Goal: Task Accomplishment & Management: Manage account settings

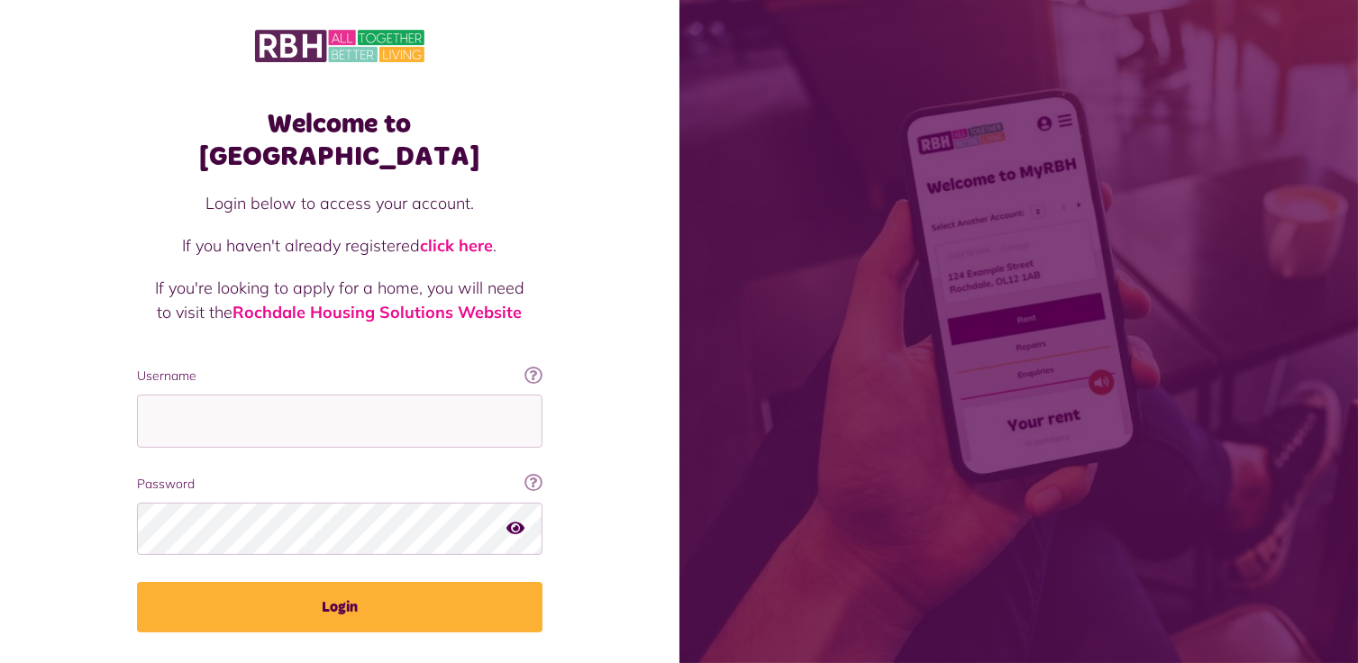
click at [50, 345] on div "Welcome to MyRBH Login below to access your account. If you haven't already reg…" at bounding box center [340, 362] width 680 height 725
click at [197, 395] on input "Username" at bounding box center [340, 421] width 406 height 53
type input "**********"
click at [137, 582] on button "Login" at bounding box center [340, 607] width 406 height 50
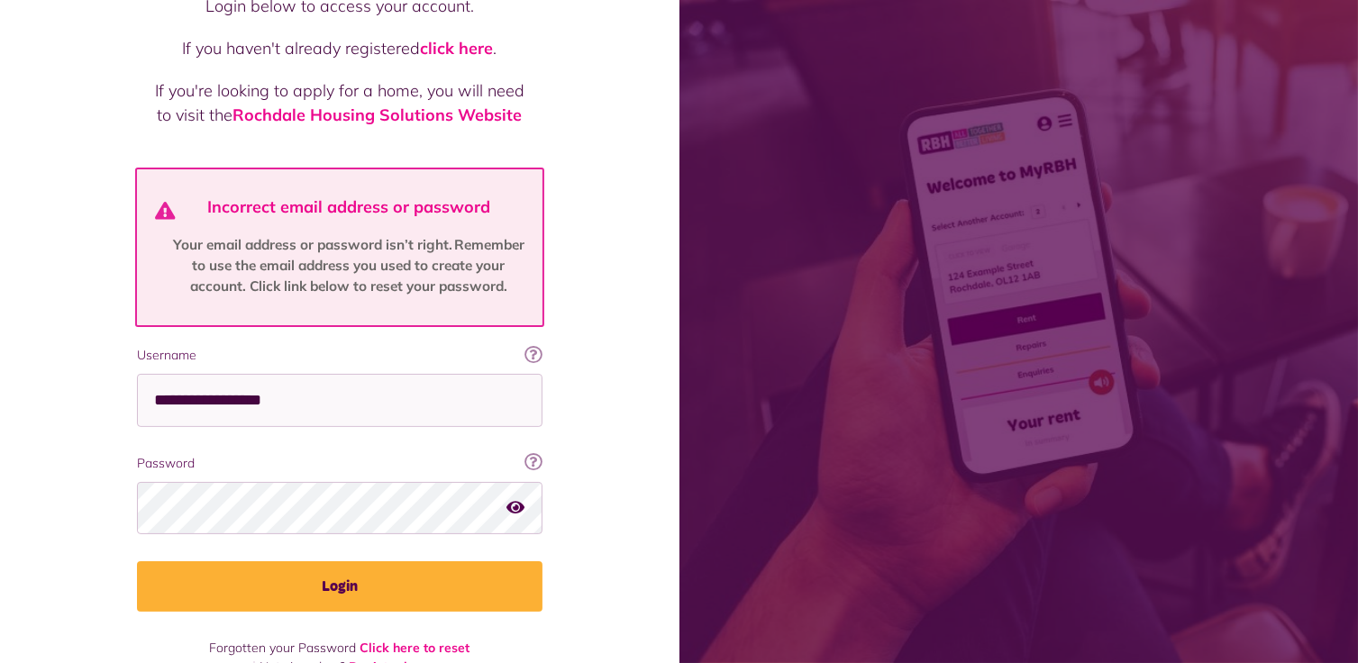
scroll to position [206, 0]
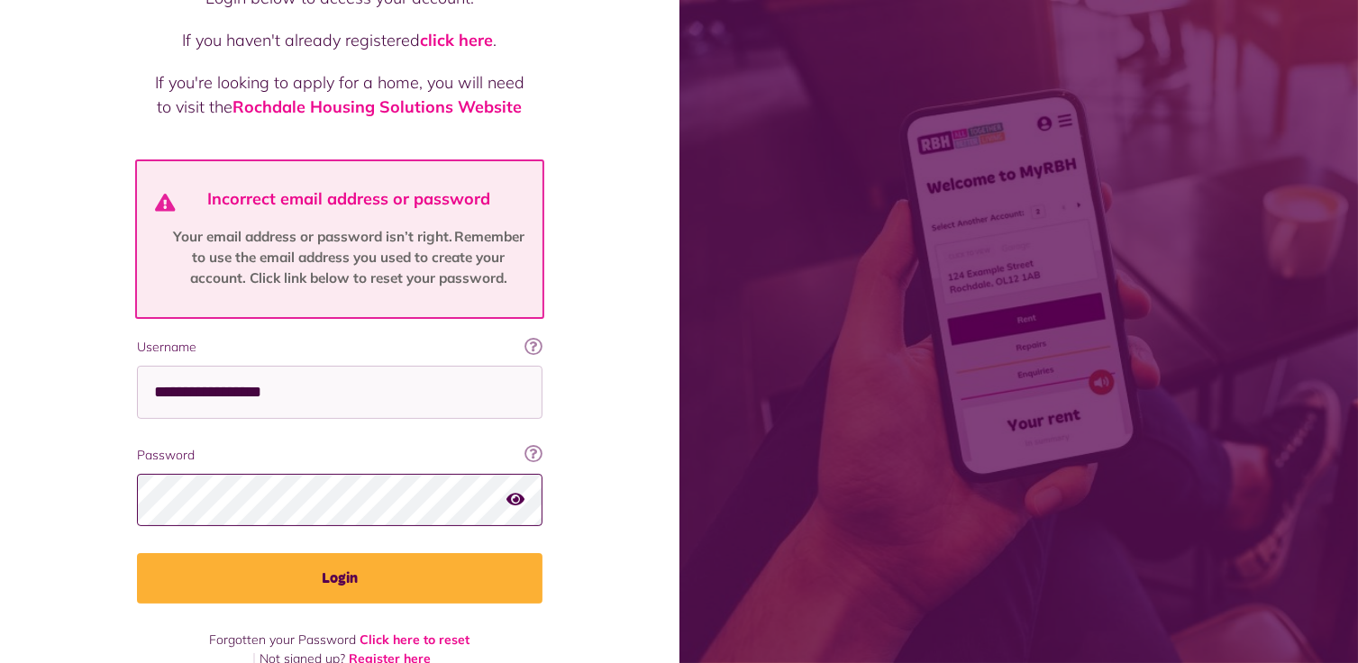
click at [137, 553] on button "Login" at bounding box center [340, 578] width 406 height 50
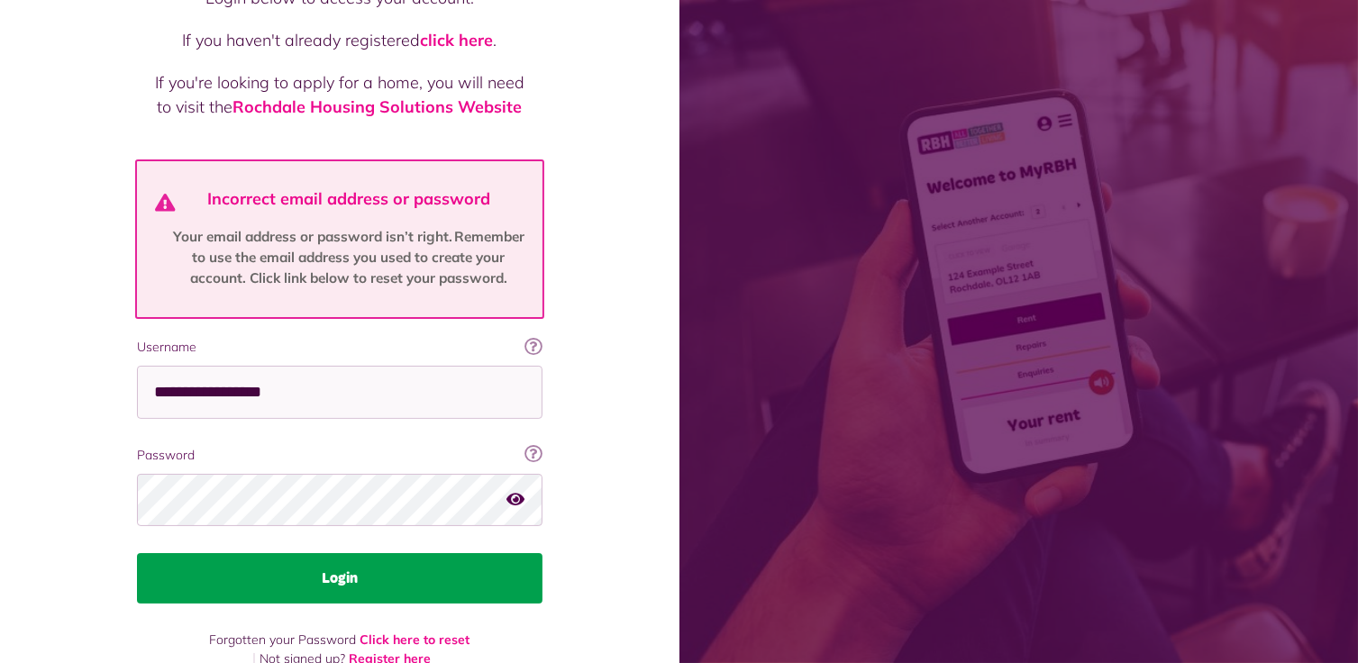
click at [371, 553] on button "Login" at bounding box center [340, 578] width 406 height 50
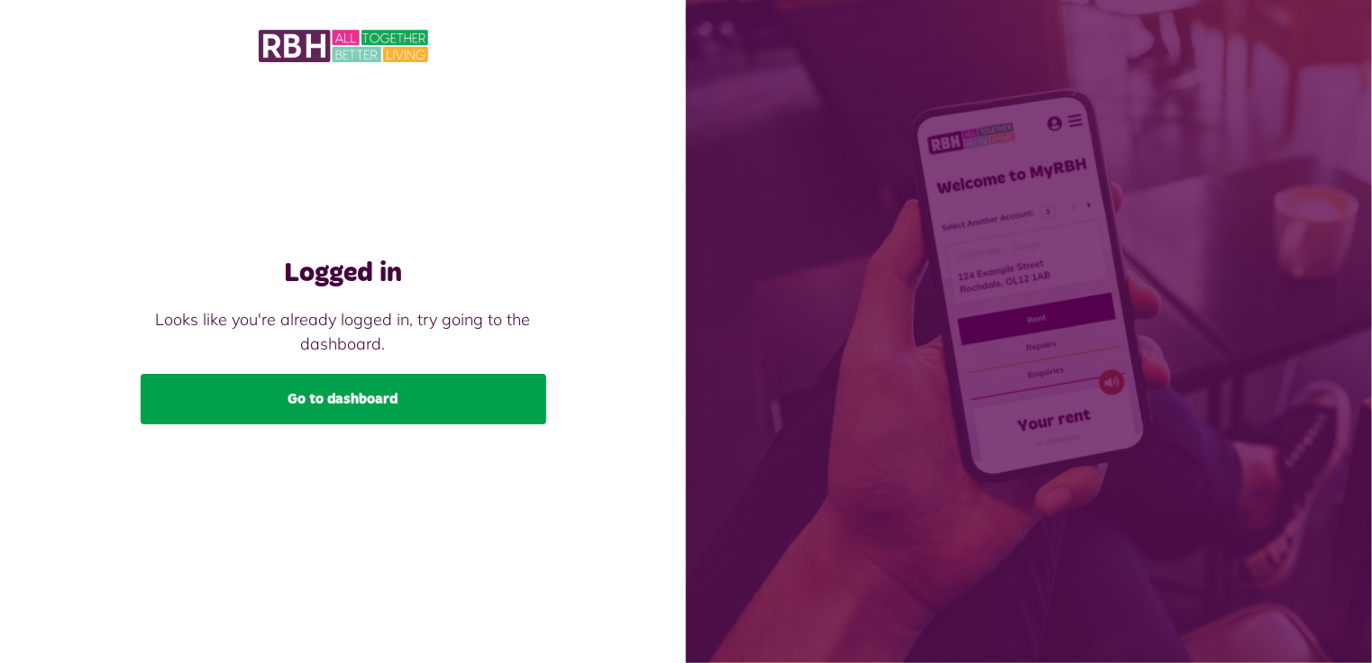
click at [352, 398] on link "Go to dashboard" at bounding box center [344, 399] width 406 height 50
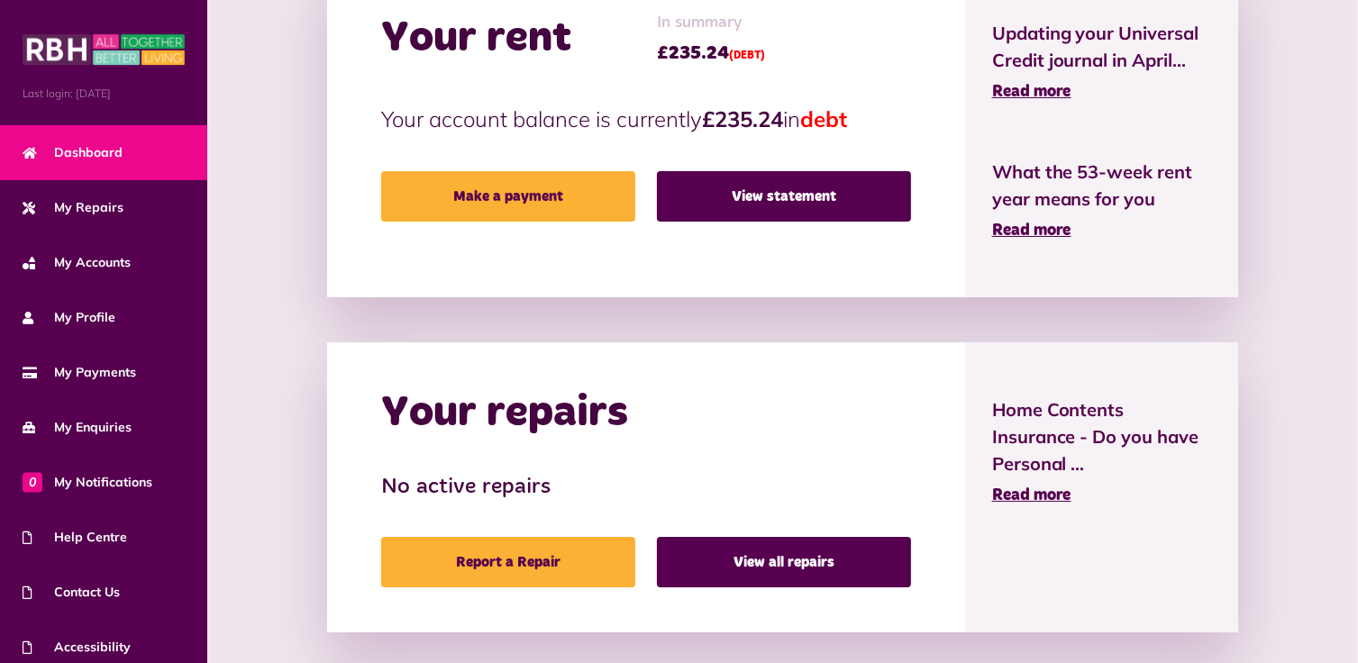
scroll to position [270, 0]
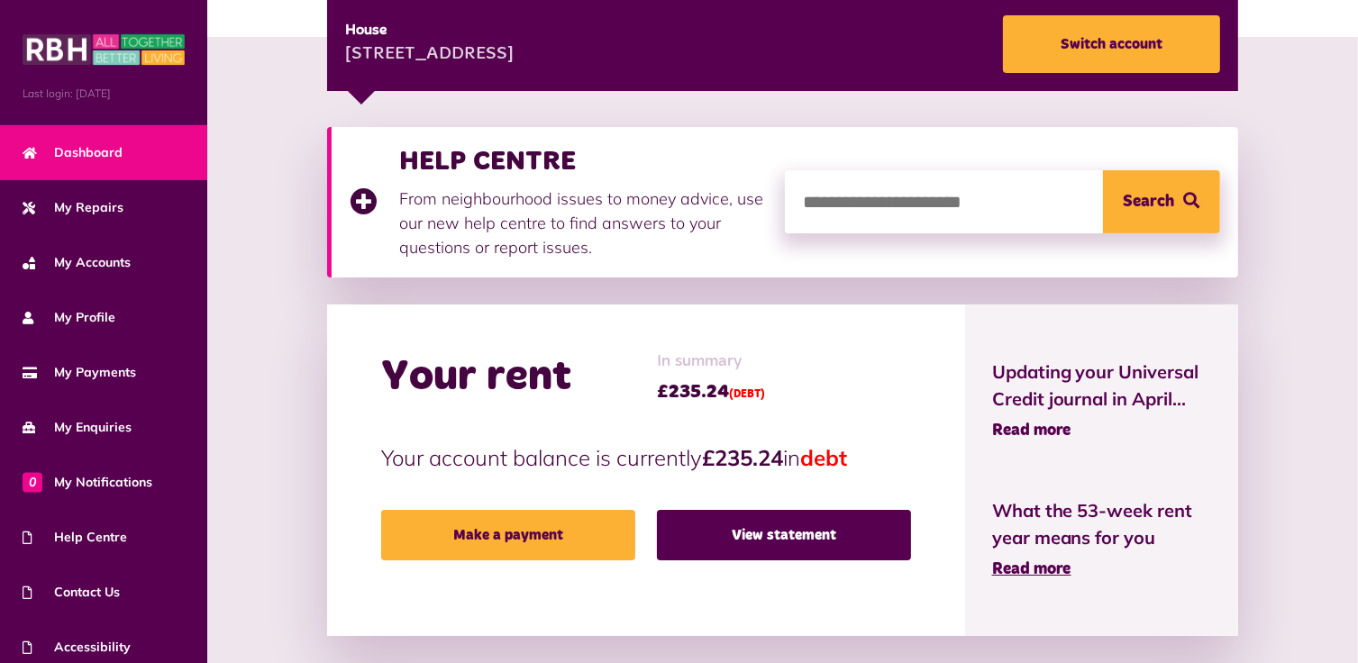
click at [1029, 428] on span "Read more" at bounding box center [1031, 431] width 79 height 16
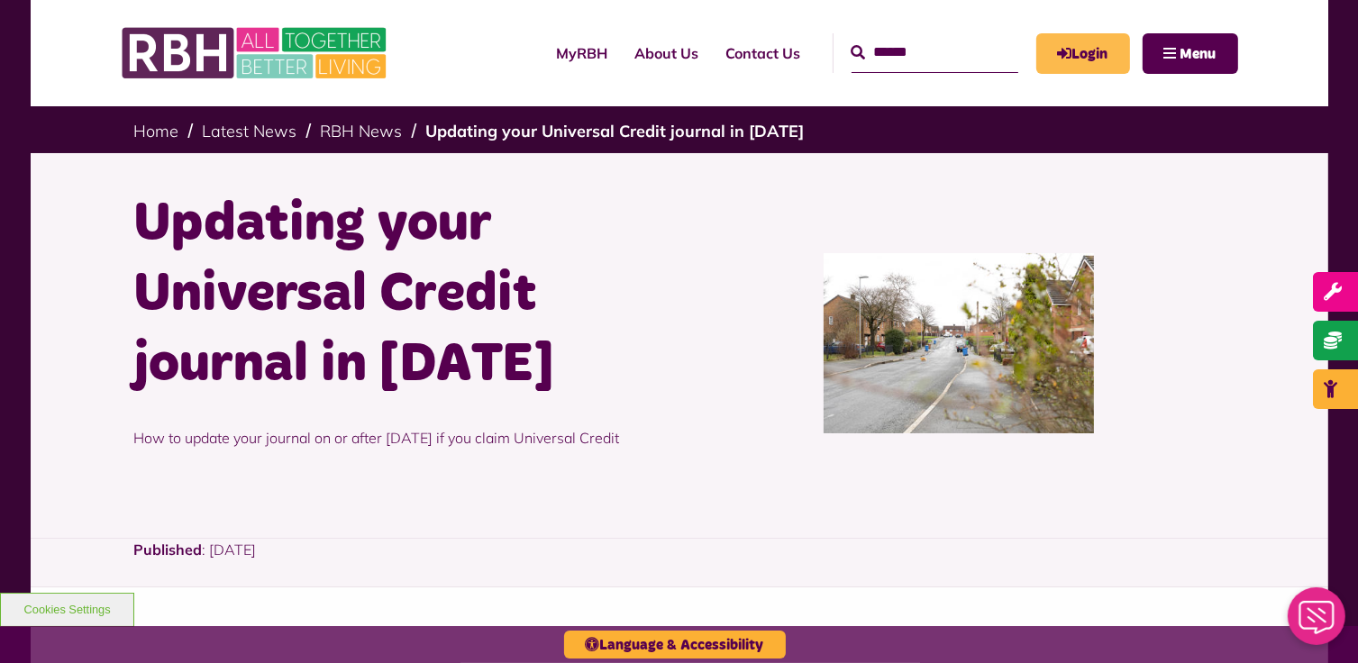
click at [1100, 47] on link "Login" at bounding box center [1084, 53] width 94 height 41
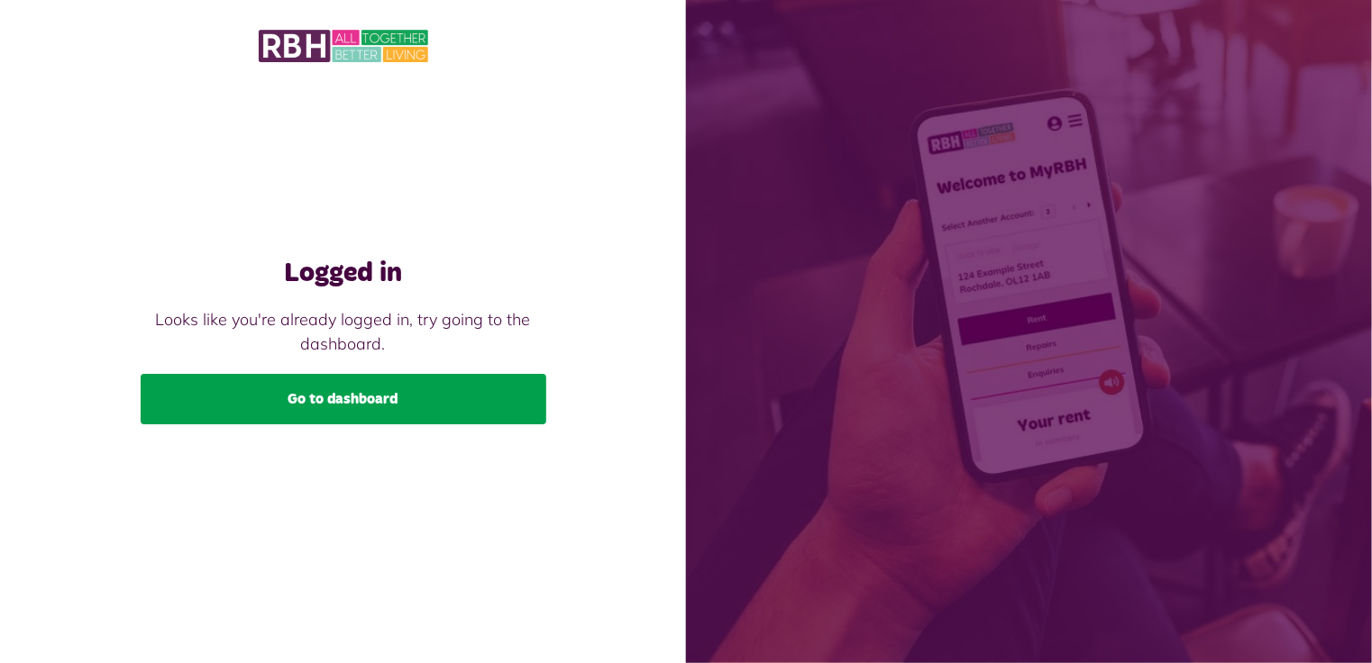
click at [315, 392] on link "Go to dashboard" at bounding box center [344, 399] width 406 height 50
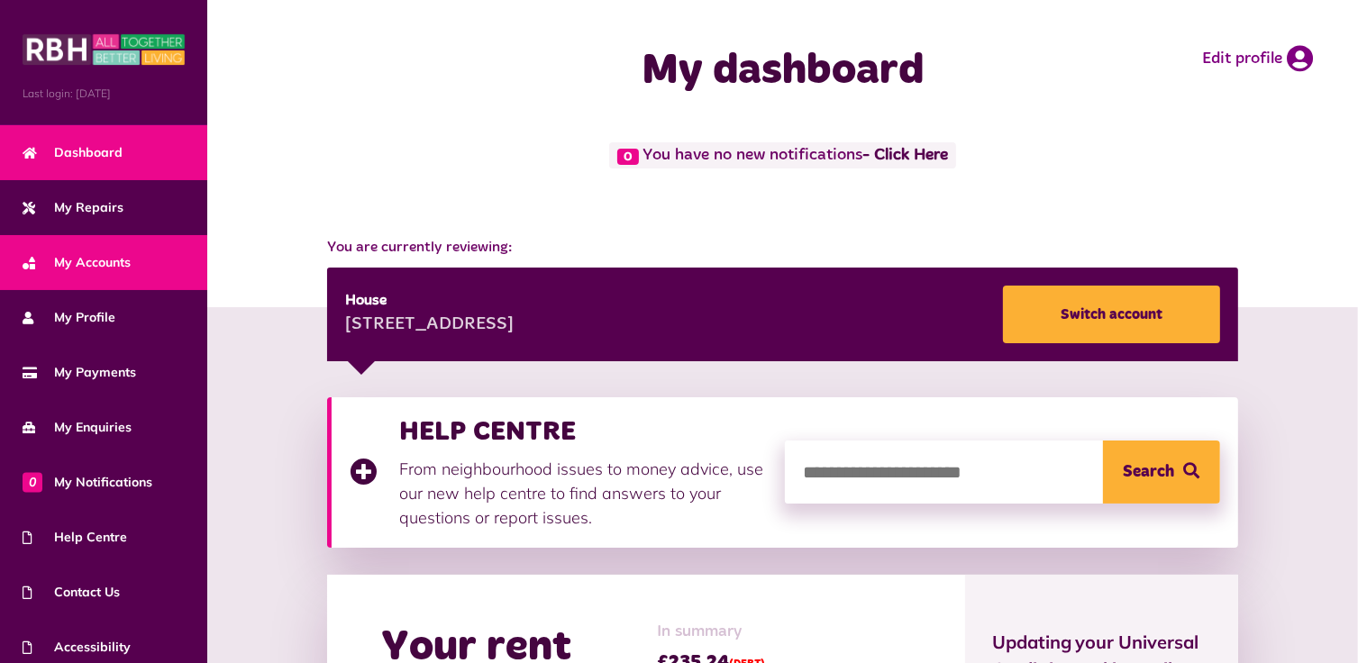
click at [98, 266] on span "My Accounts" at bounding box center [77, 262] width 108 height 19
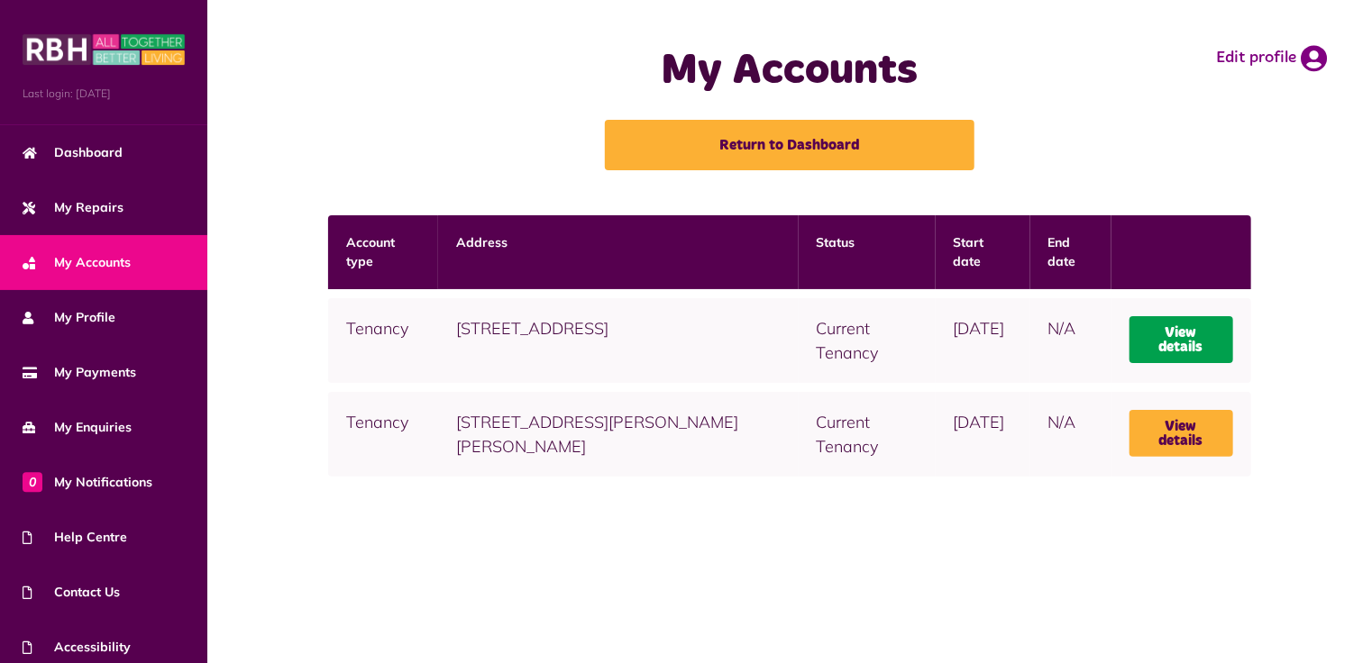
click at [1203, 341] on link "View details" at bounding box center [1181, 339] width 104 height 47
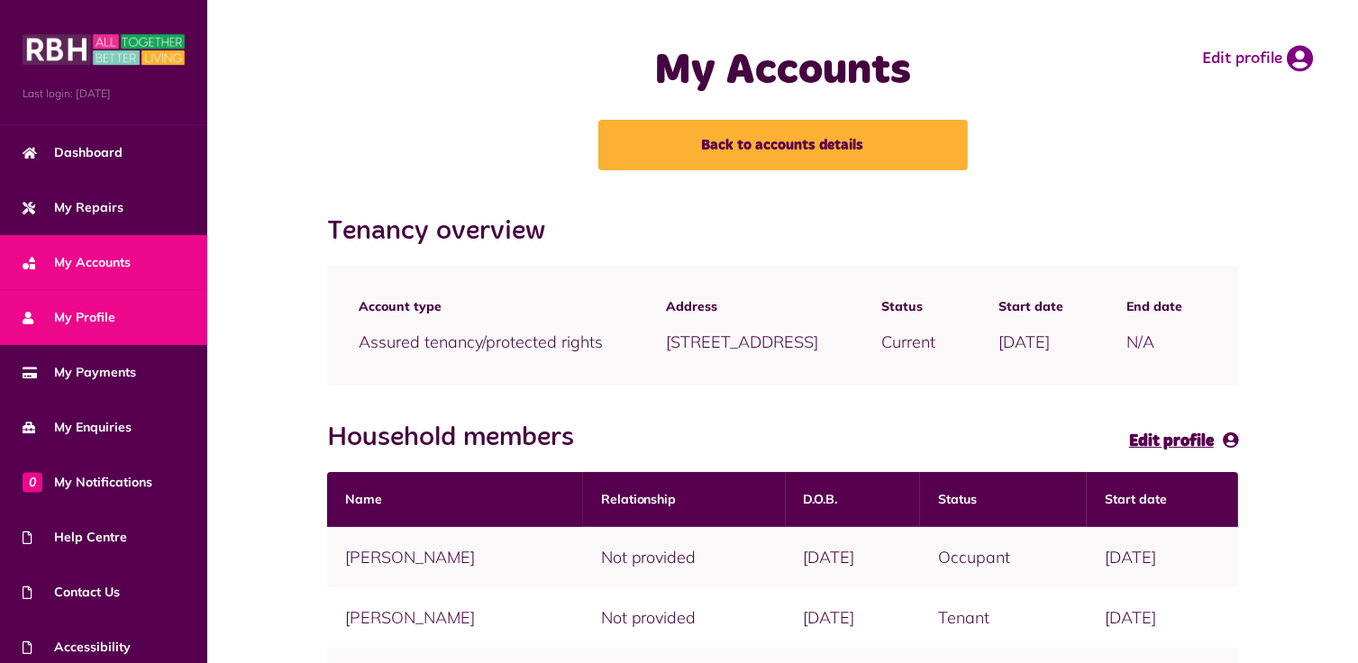
click at [78, 313] on span "My Profile" at bounding box center [69, 317] width 93 height 19
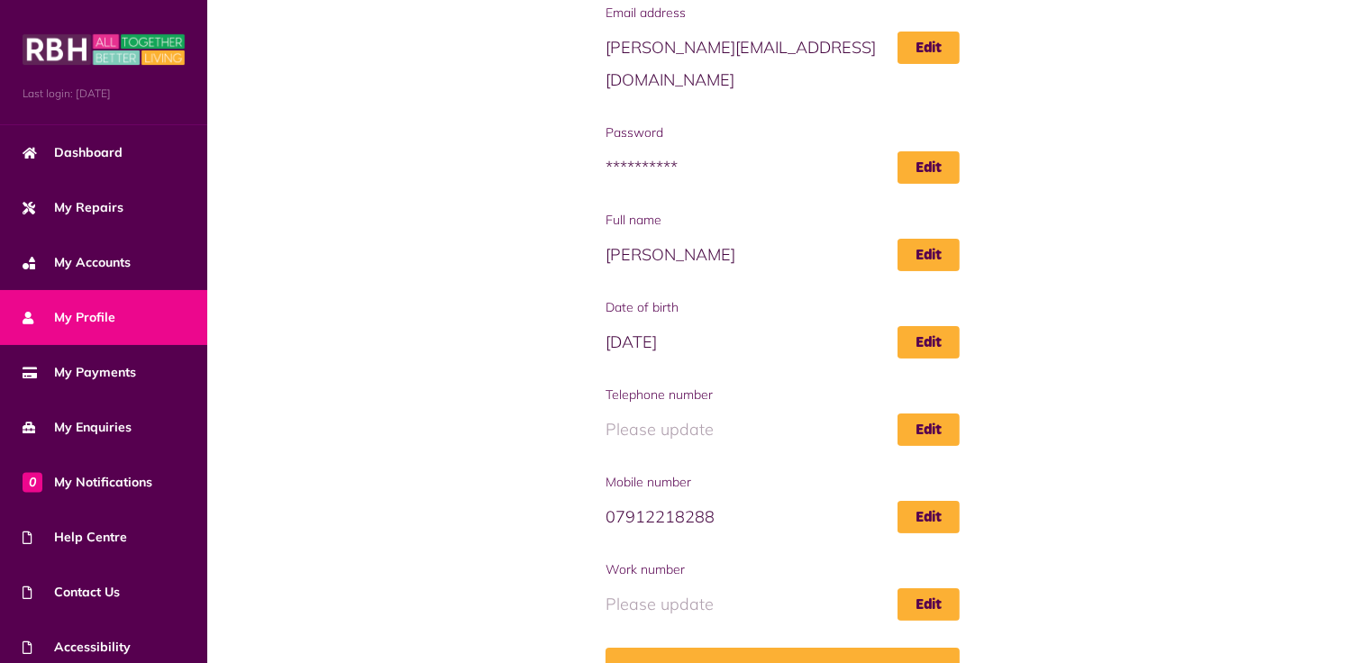
scroll to position [196, 0]
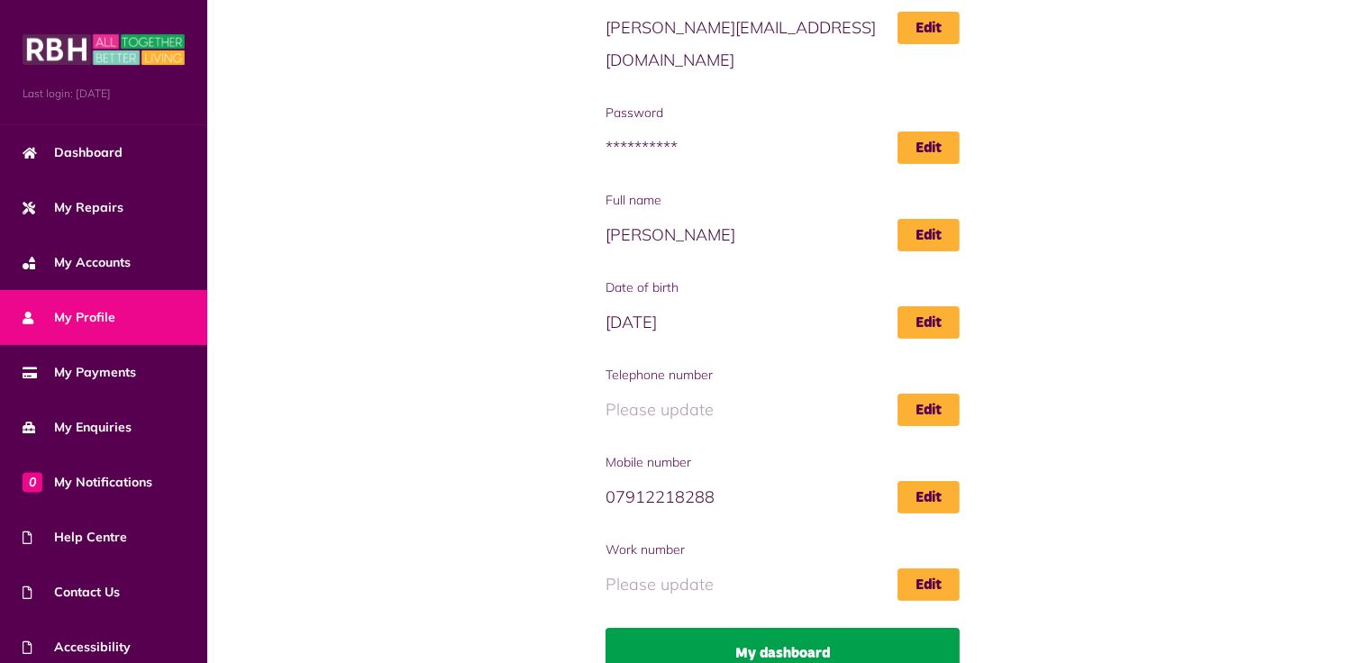
click at [747, 628] on link "My dashboard" at bounding box center [782, 653] width 353 height 50
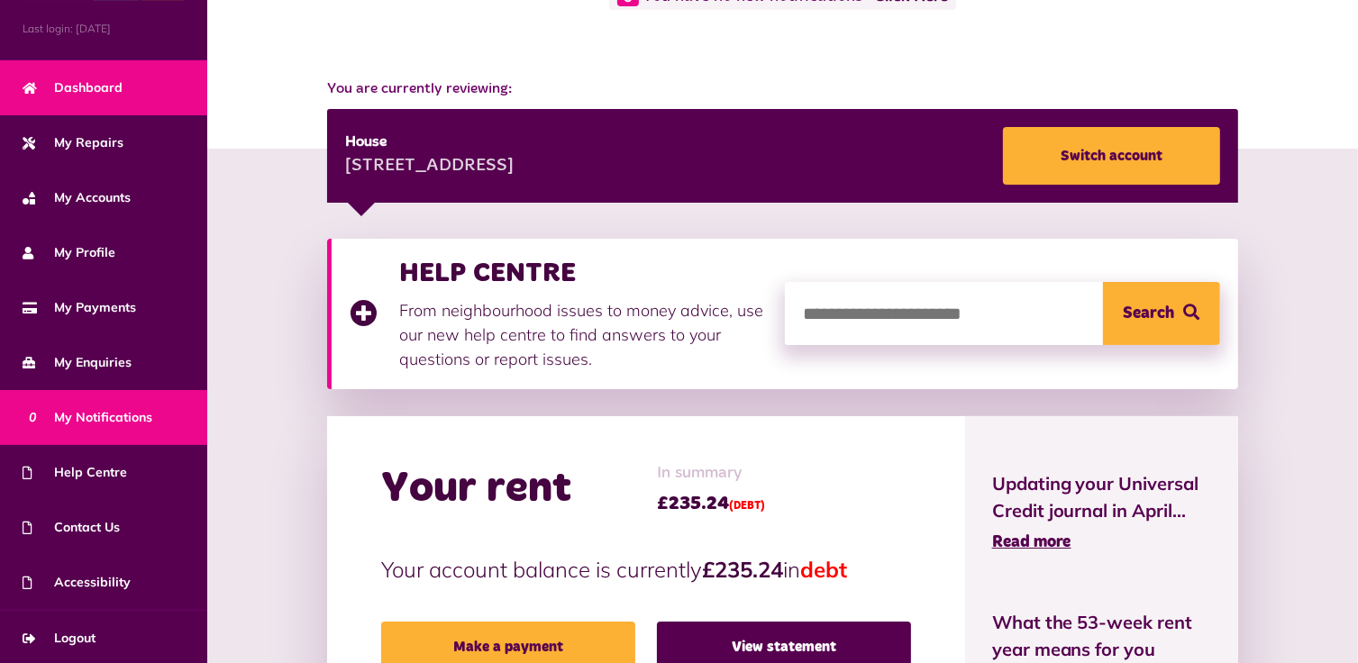
scroll to position [270, 0]
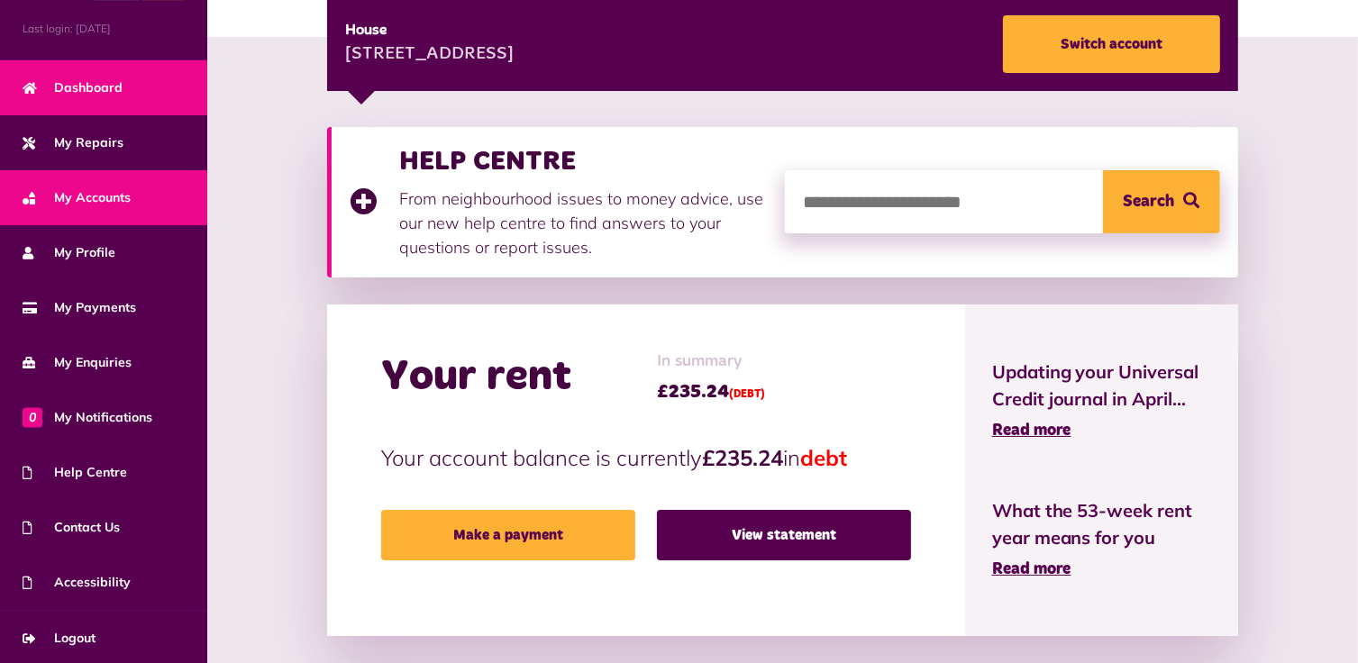
click at [110, 189] on span "My Accounts" at bounding box center [77, 197] width 108 height 19
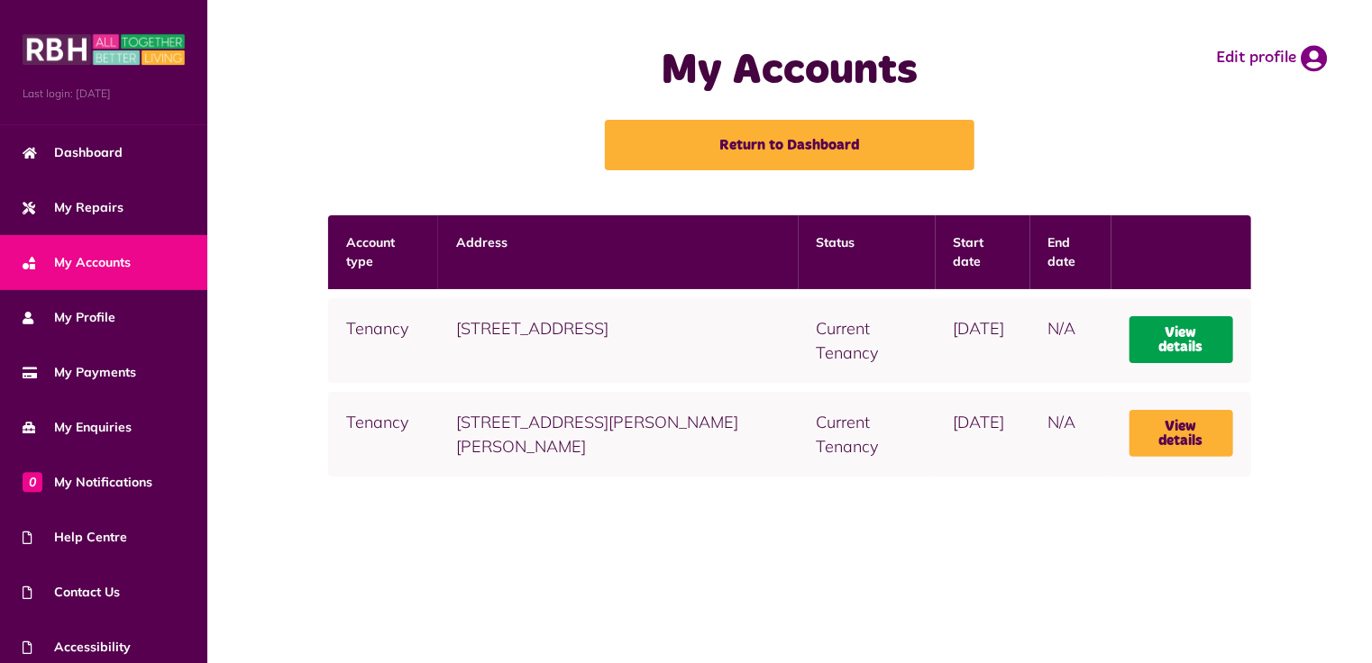
click at [1184, 335] on link "View details" at bounding box center [1181, 339] width 104 height 47
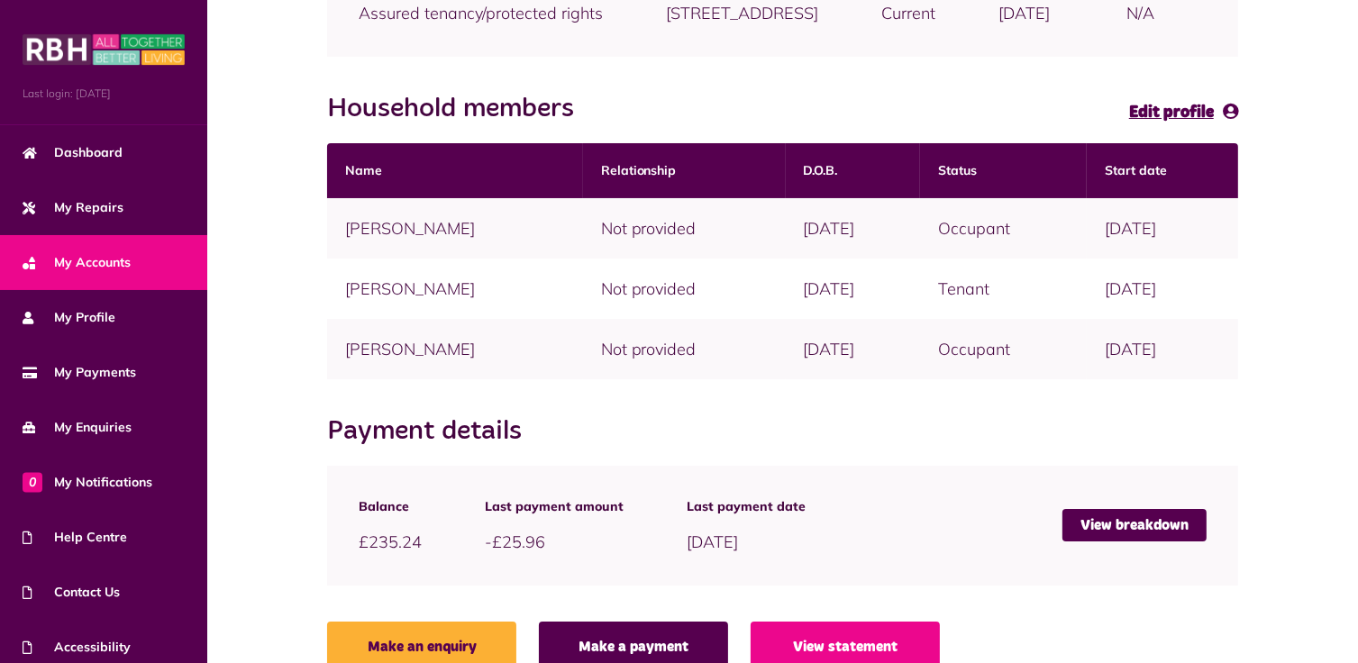
scroll to position [361, 0]
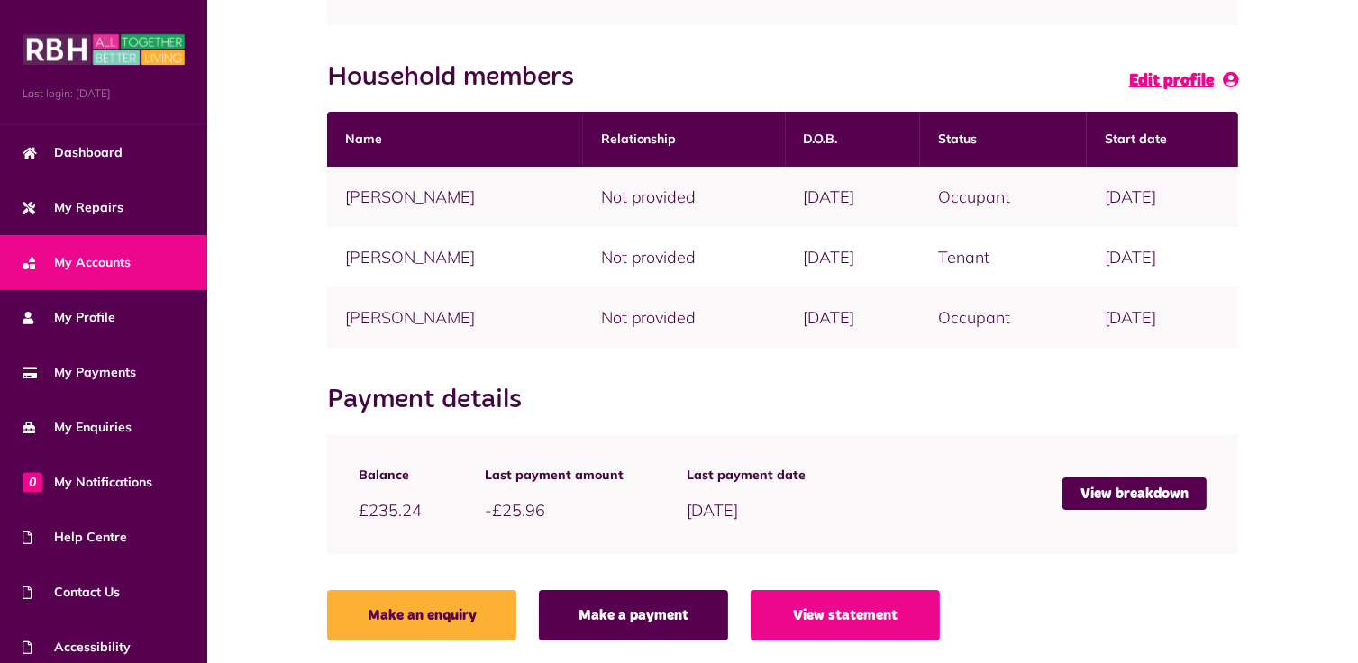
click at [1172, 89] on span "Edit profile" at bounding box center [1171, 81] width 85 height 16
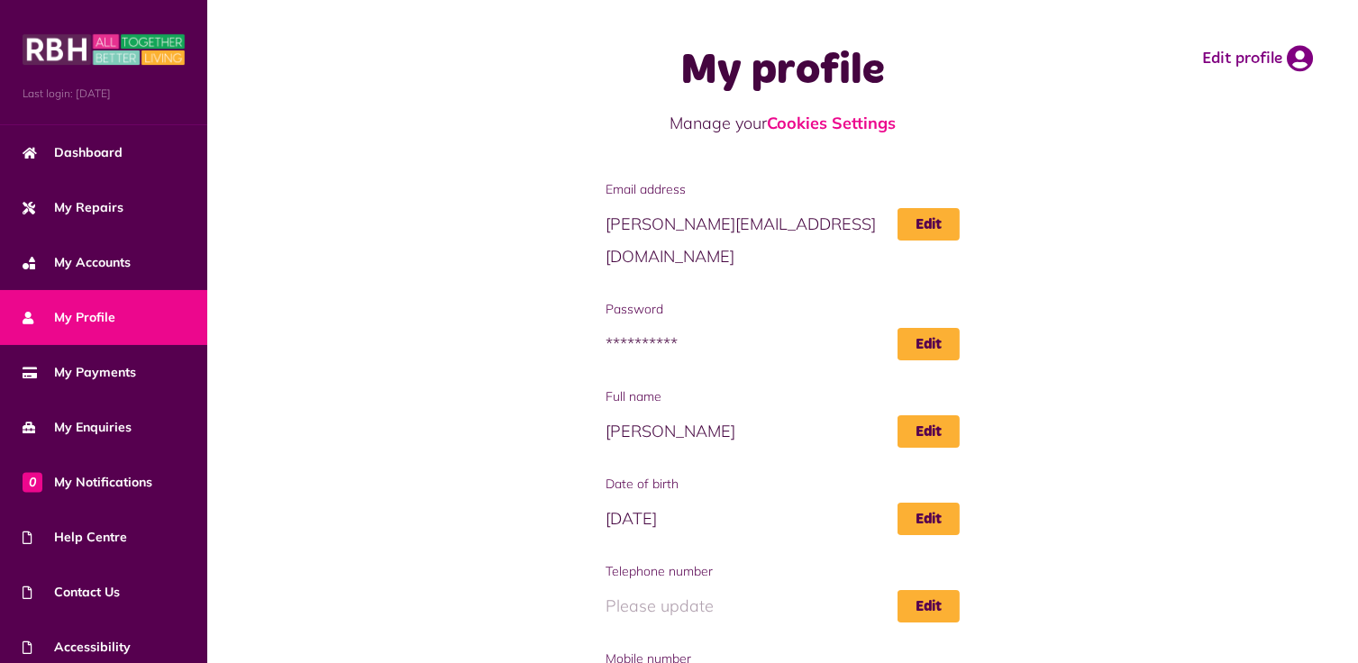
click at [635, 328] on span "**********" at bounding box center [782, 344] width 353 height 32
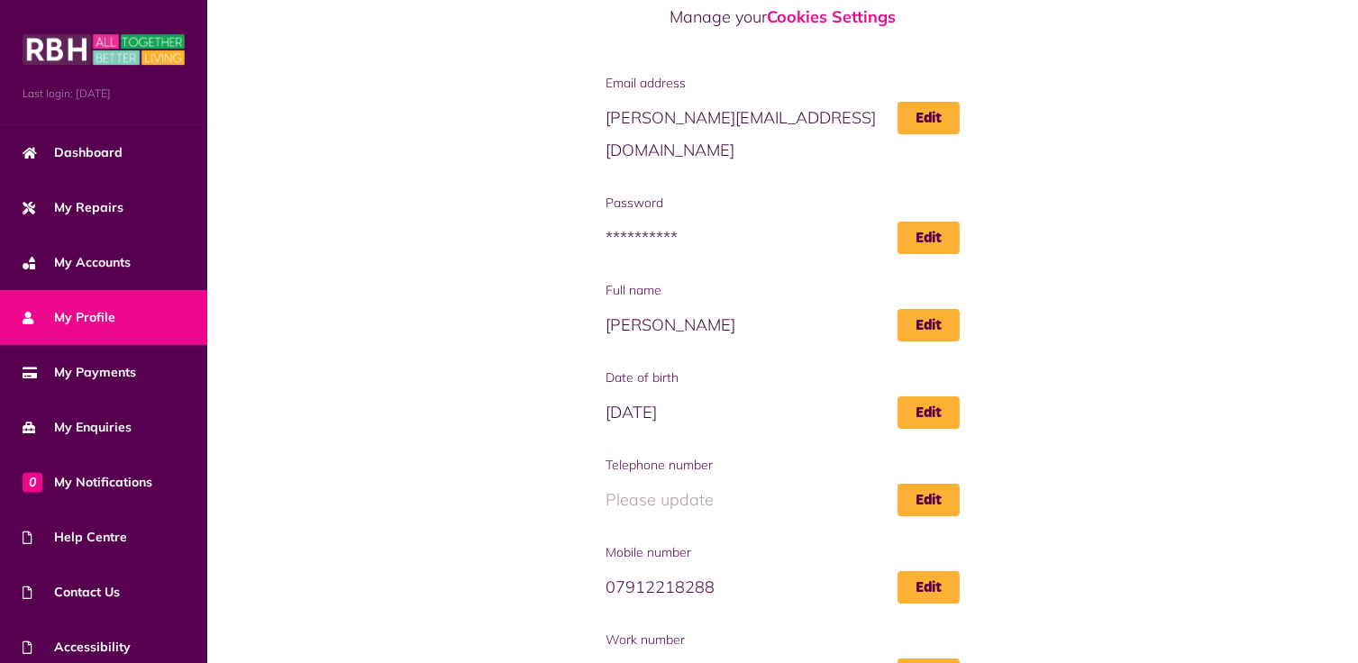
scroll to position [16, 0]
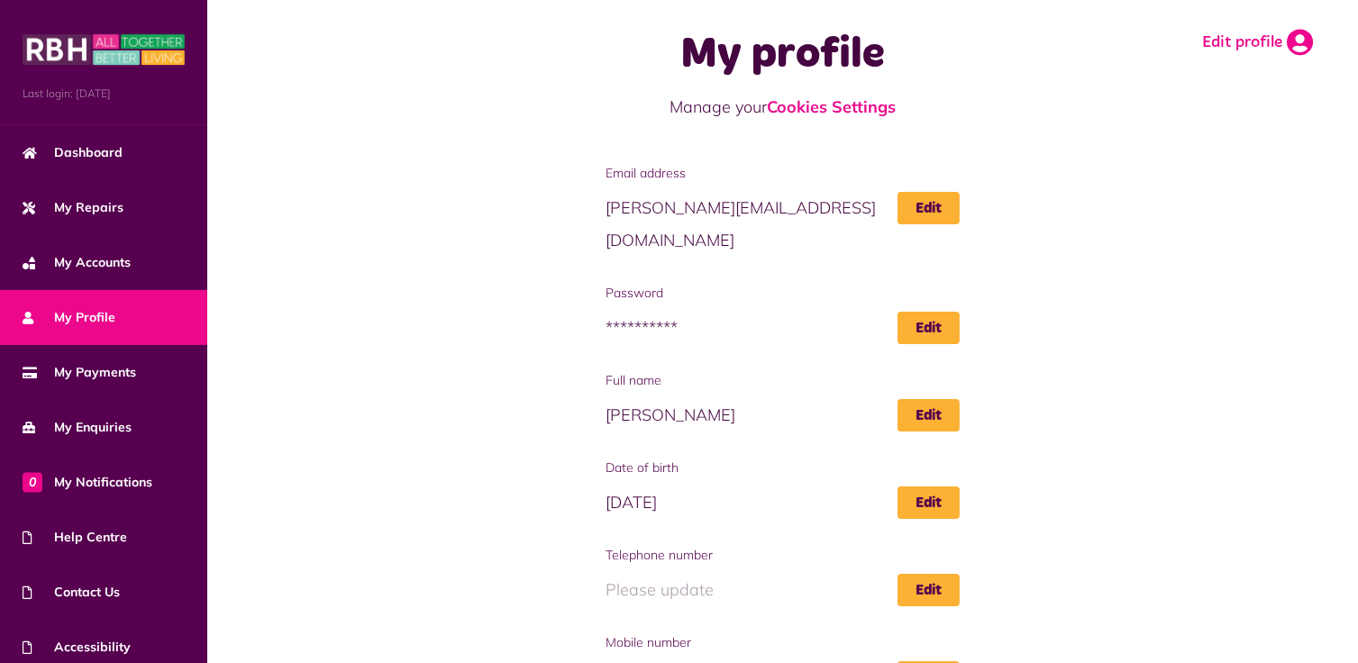
click at [1238, 36] on link "Edit profile" at bounding box center [1257, 42] width 111 height 27
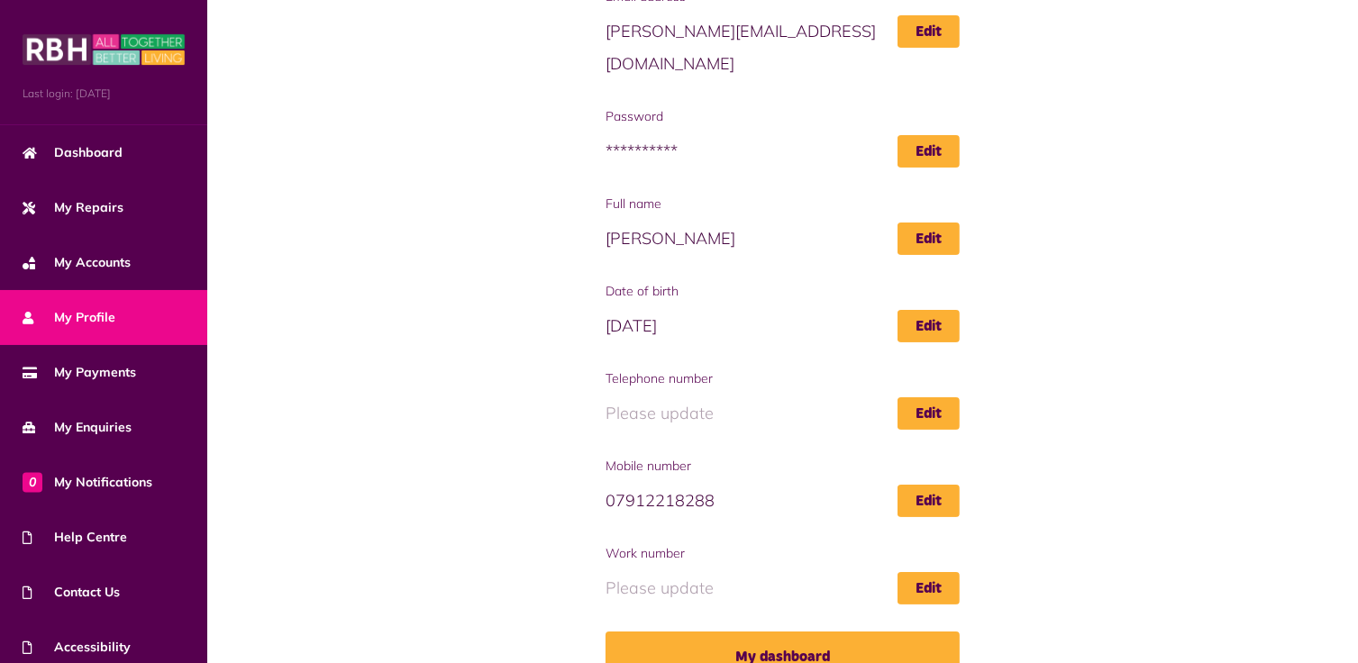
scroll to position [196, 0]
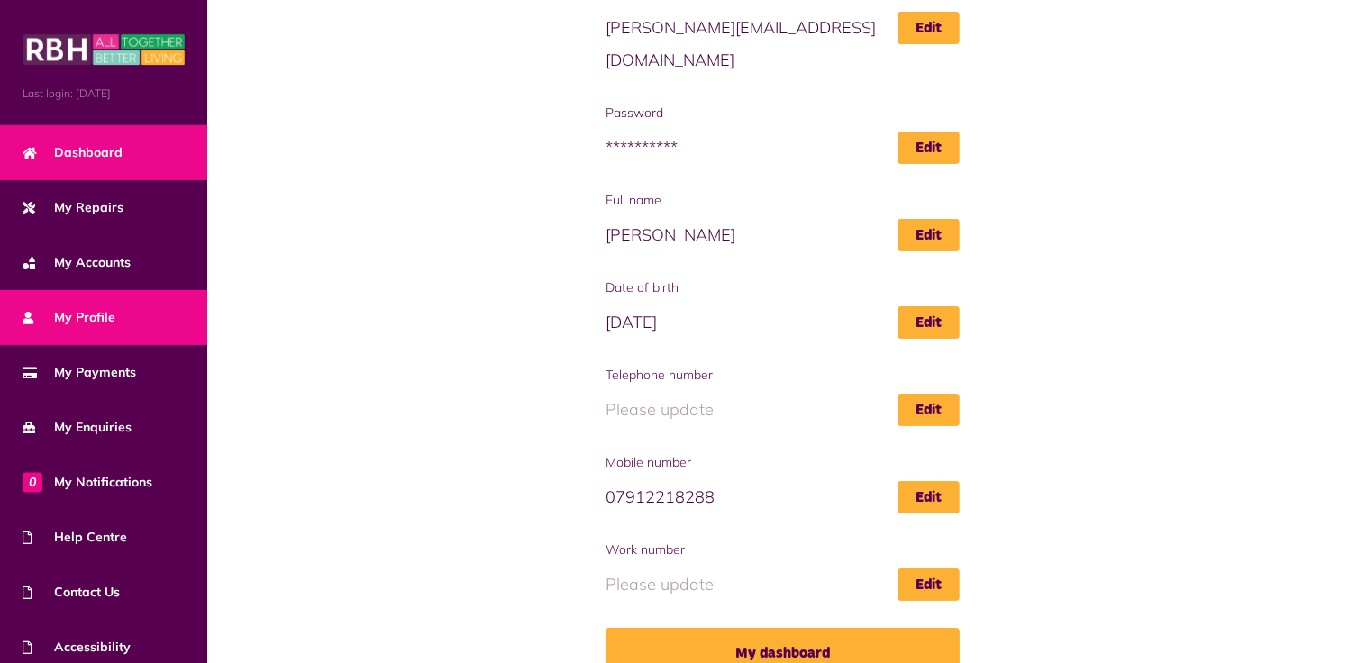
click at [88, 154] on span "Dashboard" at bounding box center [73, 152] width 100 height 19
